Goal: Check status: Check status

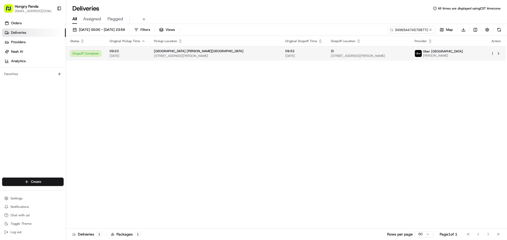
drag, startPoint x: 228, startPoint y: 111, endPoint x: 340, endPoint y: 52, distance: 127.2
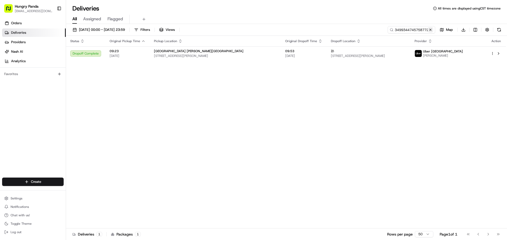
click at [430, 30] on button at bounding box center [430, 29] width 5 height 5
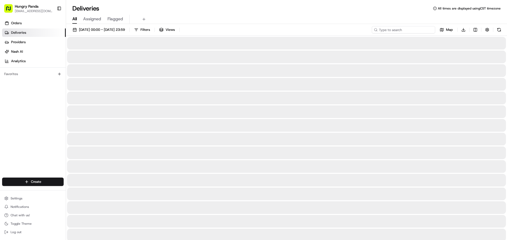
click at [413, 31] on input at bounding box center [403, 29] width 63 height 7
paste input "565833478535672016627"
type input "565833478535672016627"
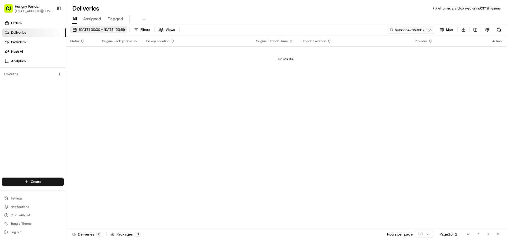
click at [118, 32] on button "[DATE] 00:00 - [DATE] 23:59" at bounding box center [98, 29] width 57 height 7
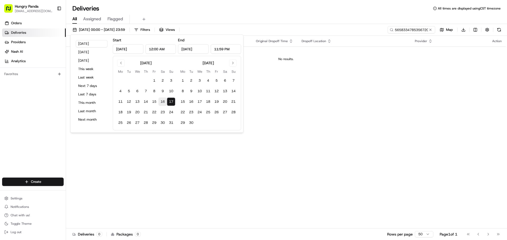
click at [163, 101] on button "16" at bounding box center [162, 102] width 8 height 8
type input "[DATE]"
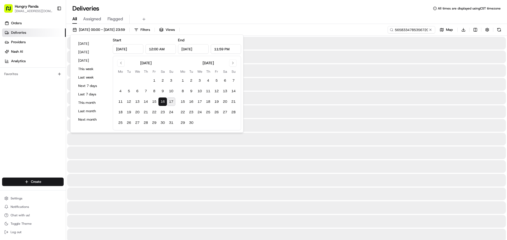
click at [303, 101] on div at bounding box center [286, 98] width 439 height 13
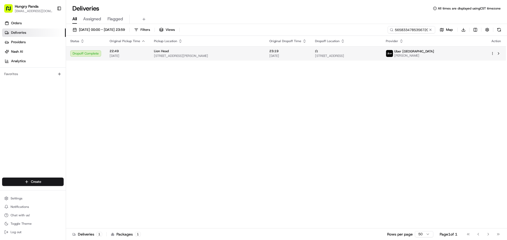
click at [283, 52] on span "23:19" at bounding box center [287, 51] width 37 height 4
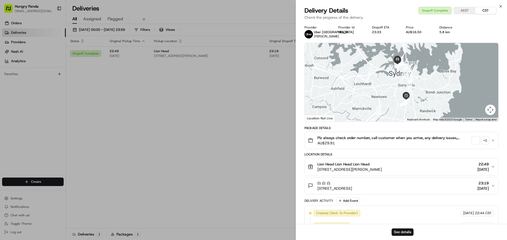
click at [487, 141] on div "+ 1" at bounding box center [484, 140] width 7 height 7
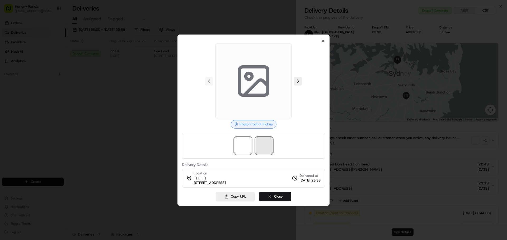
click at [270, 142] on span at bounding box center [264, 146] width 17 height 17
